Goal: Task Accomplishment & Management: Complete application form

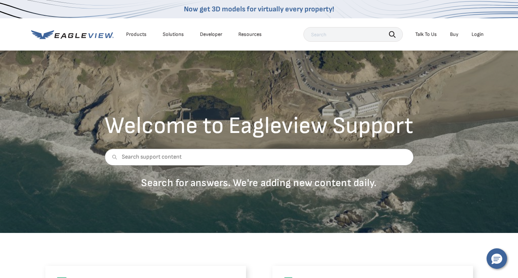
click at [169, 34] on div "Solutions" at bounding box center [173, 34] width 21 height 7
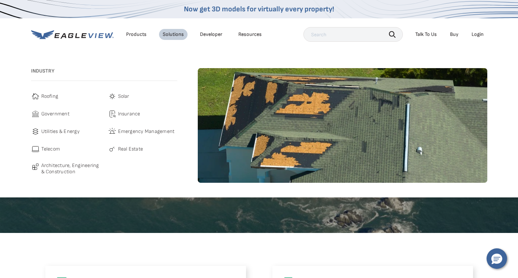
click at [125, 115] on span "Insurance" at bounding box center [129, 113] width 22 height 9
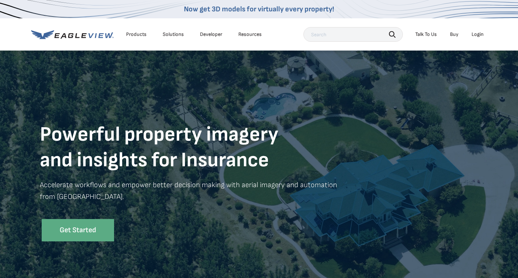
click at [140, 35] on div "Products" at bounding box center [136, 34] width 20 height 7
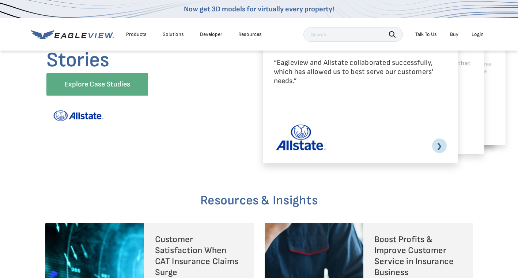
scroll to position [1541, 0]
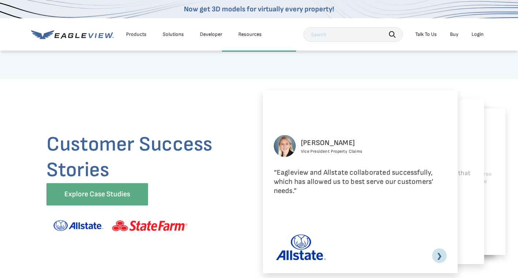
click at [432, 33] on div "Talk To Us" at bounding box center [427, 34] width 22 height 7
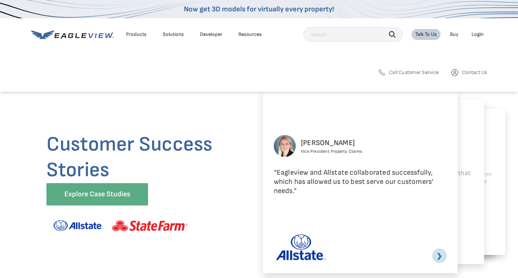
click at [425, 71] on span "Call Customer Service" at bounding box center [414, 72] width 50 height 7
click at [401, 72] on span "Call Customer Service" at bounding box center [414, 72] width 50 height 7
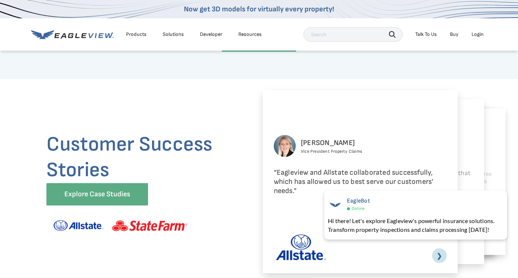
drag, startPoint x: 391, startPoint y: 162, endPoint x: 383, endPoint y: 157, distance: 8.8
click at [391, 161] on div "[PERSON_NAME] Vice President Property Claims" at bounding box center [360, 151] width 173 height 33
click at [428, 34] on div "Talk To Us" at bounding box center [427, 34] width 22 height 7
click at [423, 35] on div "Talk To Us" at bounding box center [427, 34] width 22 height 7
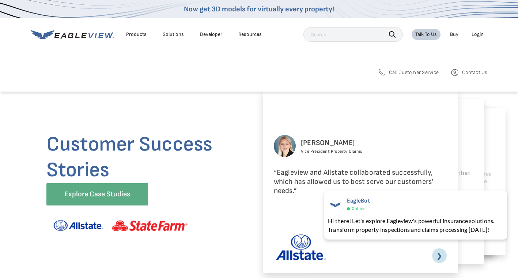
click at [476, 75] on span "Contact Us" at bounding box center [474, 72] width 25 height 7
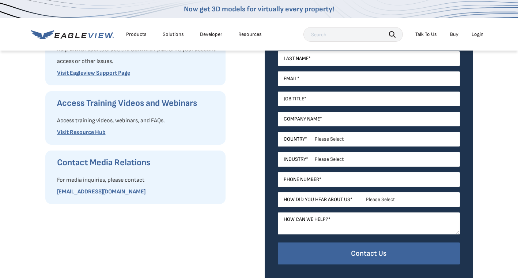
scroll to position [146, 0]
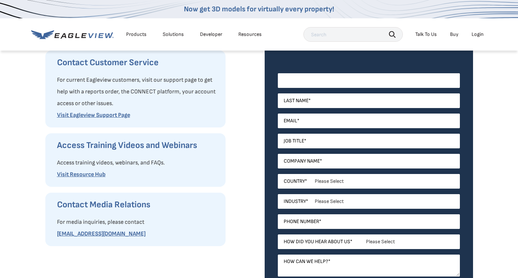
click at [319, 82] on input "First Name *" at bounding box center [369, 80] width 182 height 15
type input "BeeRoofing"
type input "carlos@hernandezgeneralcontractor.com"
select select "[GEOGRAPHIC_DATA]"
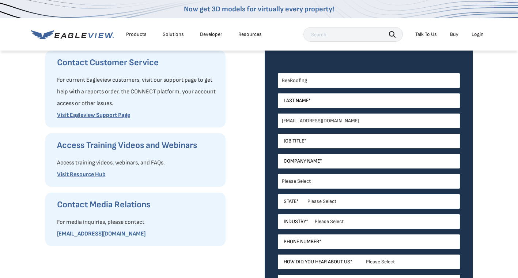
type input "CARLOS"
type input "HERNANDEZ"
type input "HERNANDEZ GENERAL CONTRACTOR"
type input "2198107011"
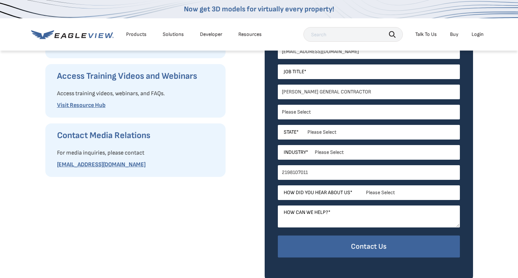
scroll to position [219, 0]
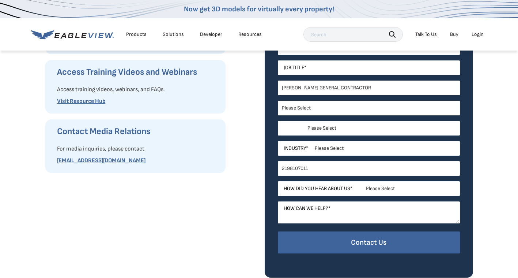
click at [329, 128] on select "Please Select Alabama Alaska Alberta Arizona Arkansas British Columbia Californ…" at bounding box center [369, 128] width 182 height 15
select select "Indiana"
click at [326, 128] on select "Please Select Alabama Alaska Alberta Arizona Arkansas British Columbia Californ…" at bounding box center [369, 128] width 182 height 15
click at [324, 147] on select "Please Select Architects & Engineering Construction Electric/Gas Utilities Gove…" at bounding box center [369, 148] width 182 height 15
select select "Construction"
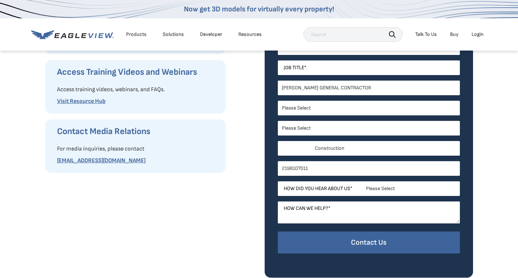
click at [278, 141] on select "Please Select Architects & Engineering Construction Electric/Gas Utilities Gove…" at bounding box center [369, 148] width 182 height 15
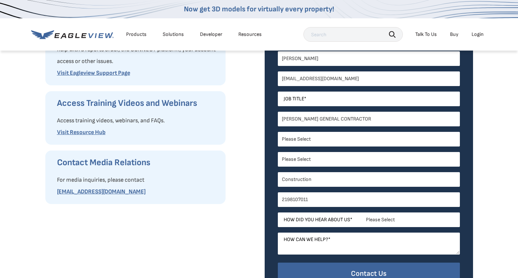
scroll to position [146, 0]
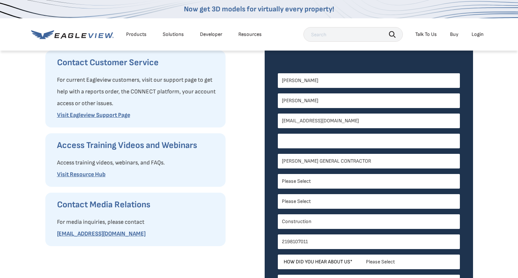
click at [309, 141] on input "Job Title *" at bounding box center [369, 141] width 182 height 15
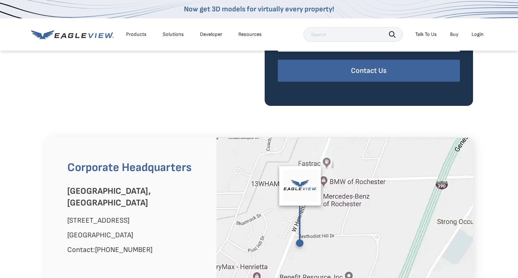
scroll to position [293, 0]
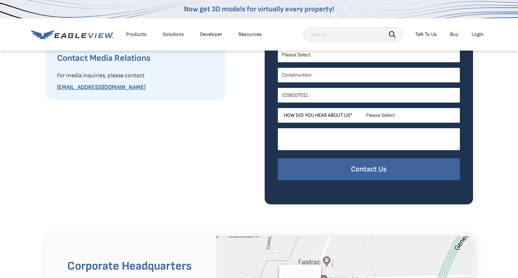
drag, startPoint x: 317, startPoint y: 140, endPoint x: 309, endPoint y: 149, distance: 11.9
click at [317, 140] on textarea "How can we help? *" at bounding box center [369, 139] width 182 height 22
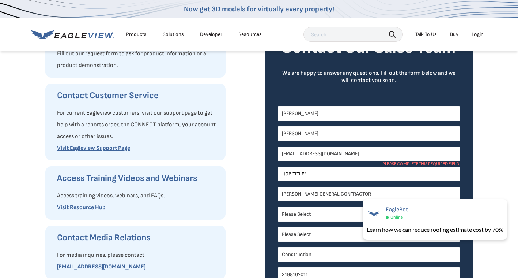
scroll to position [146, 0]
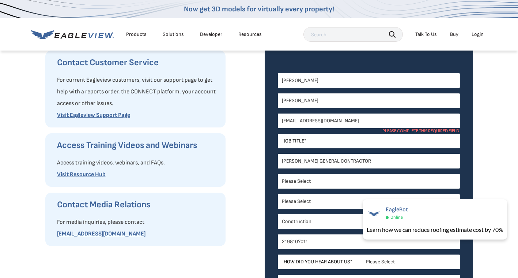
type textarea "x"
